Goal: Browse casually: Explore the website without a specific task or goal

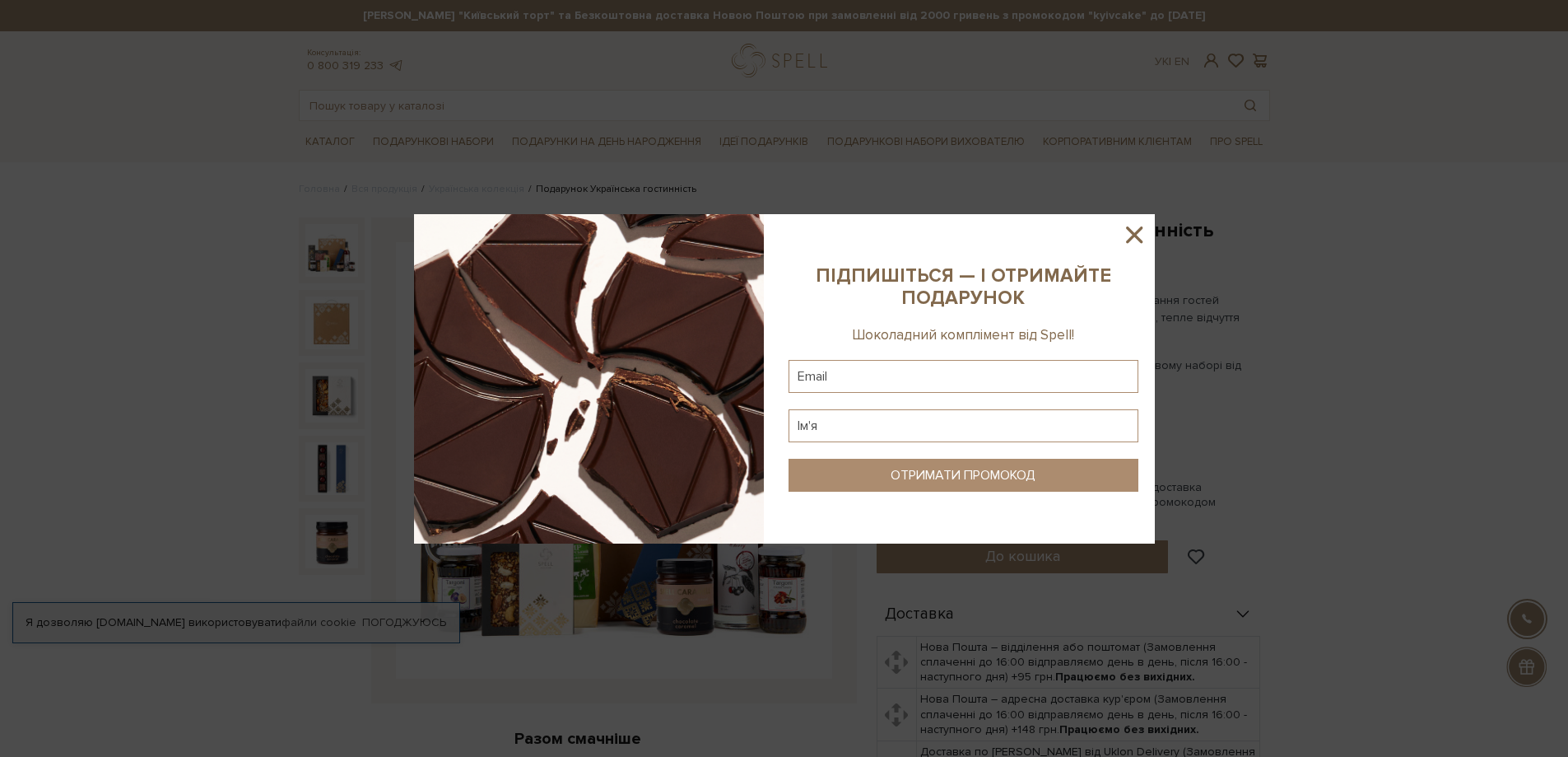
click at [1128, 233] on icon at bounding box center [1134, 234] width 28 height 28
